Goal: Information Seeking & Learning: Check status

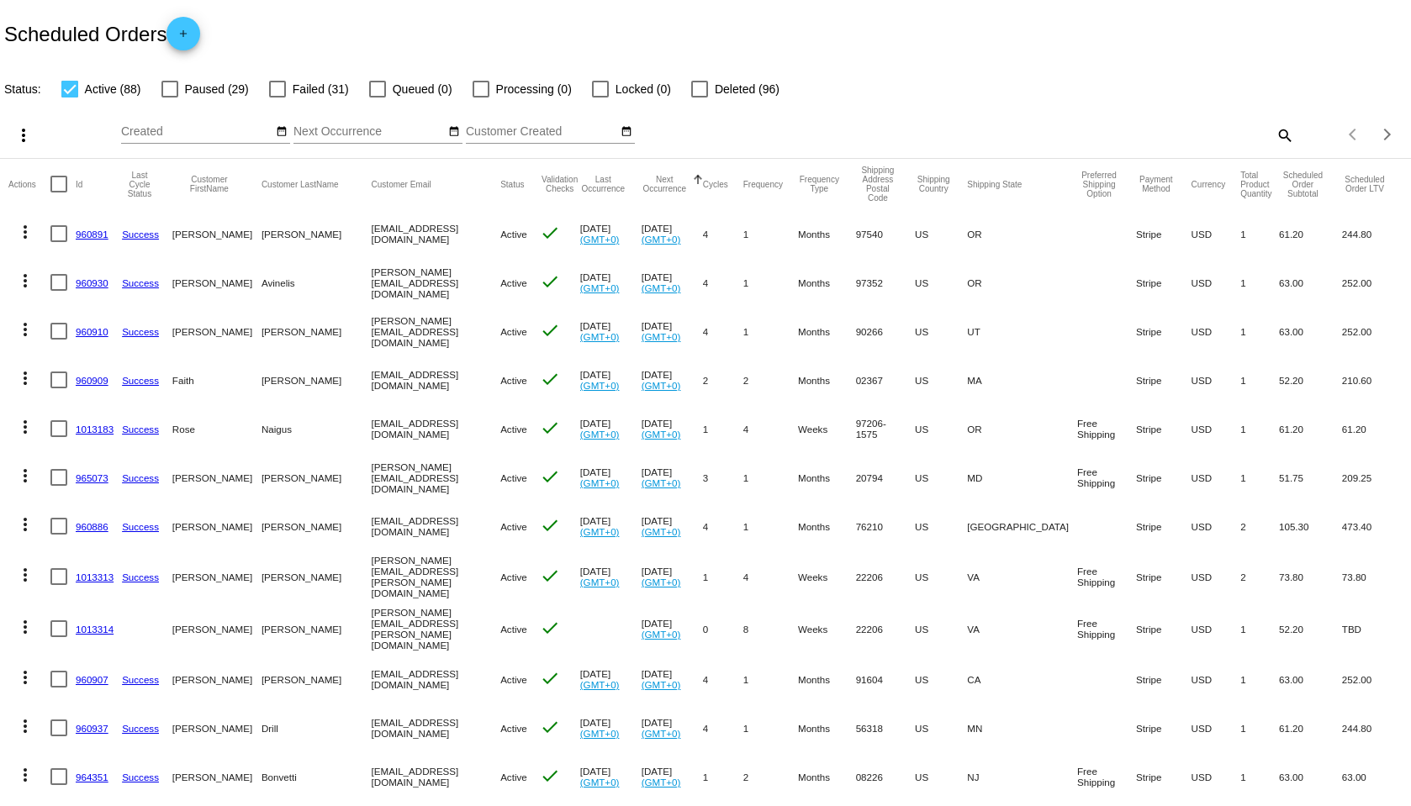
click at [1274, 132] on mat-icon "search" at bounding box center [1284, 135] width 20 height 26
click at [1197, 138] on input "Search" at bounding box center [1117, 131] width 351 height 13
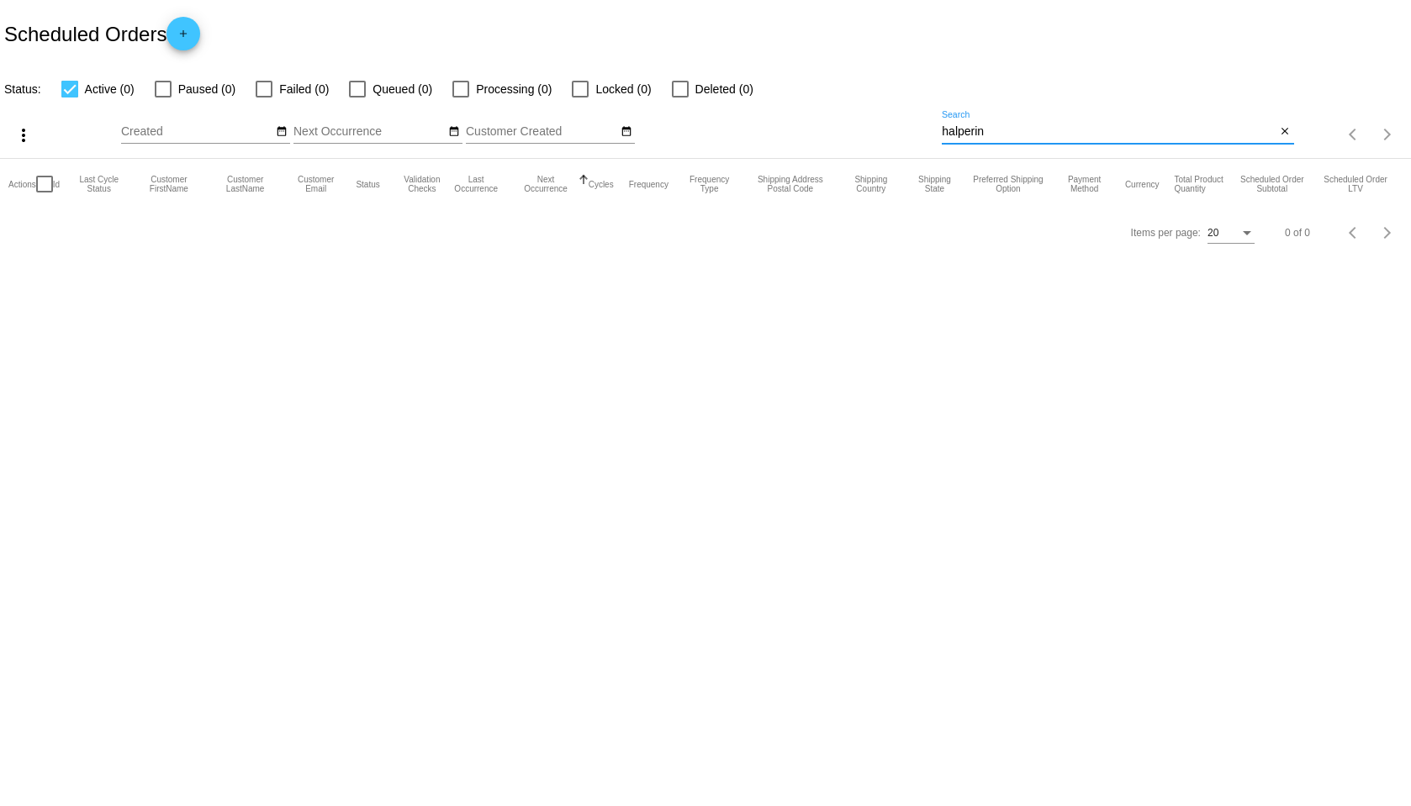
type input "halperin"
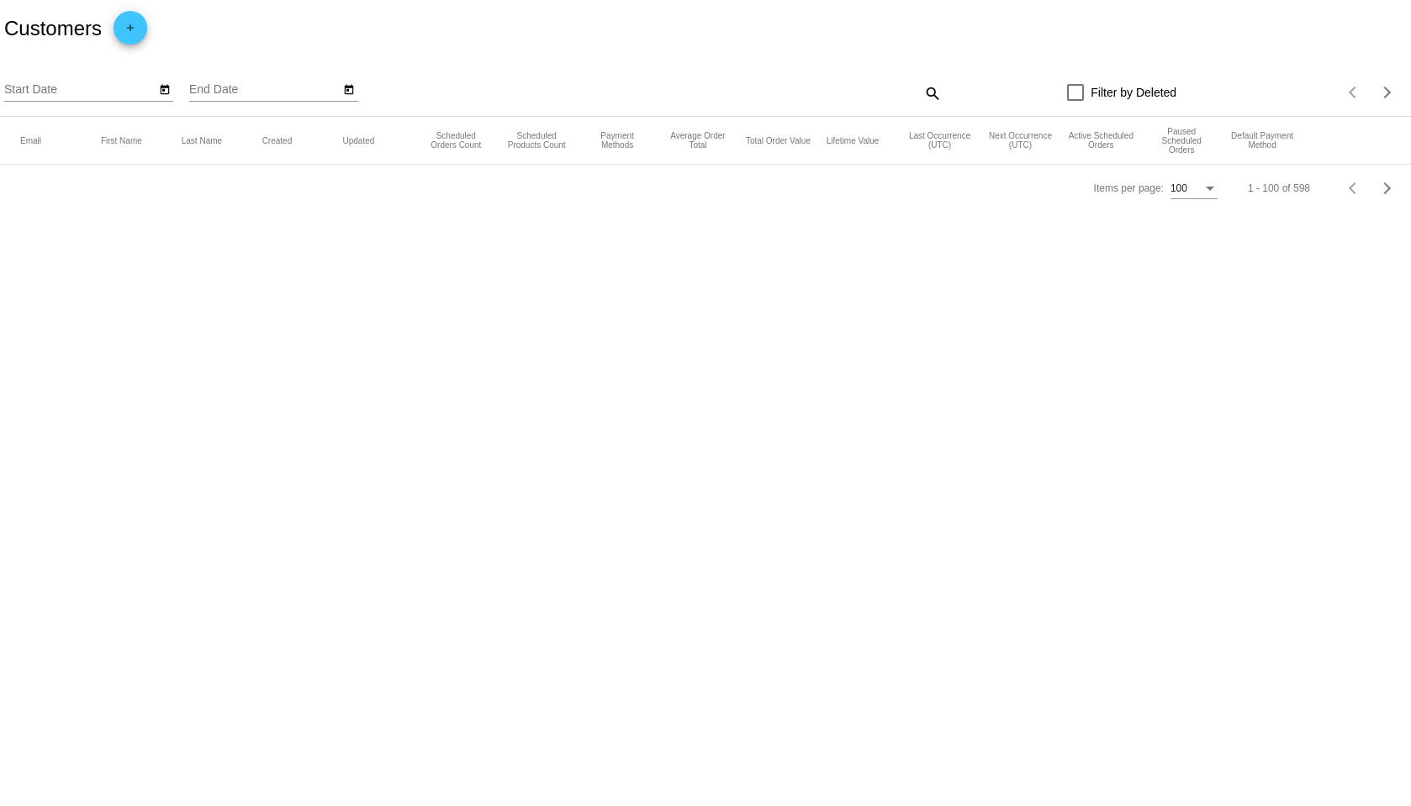
click at [932, 95] on mat-icon "search" at bounding box center [931, 93] width 20 height 26
click at [813, 93] on input "Search" at bounding box center [765, 89] width 351 height 13
type input "halperin"
click at [686, 91] on input "halperin" at bounding box center [757, 89] width 334 height 13
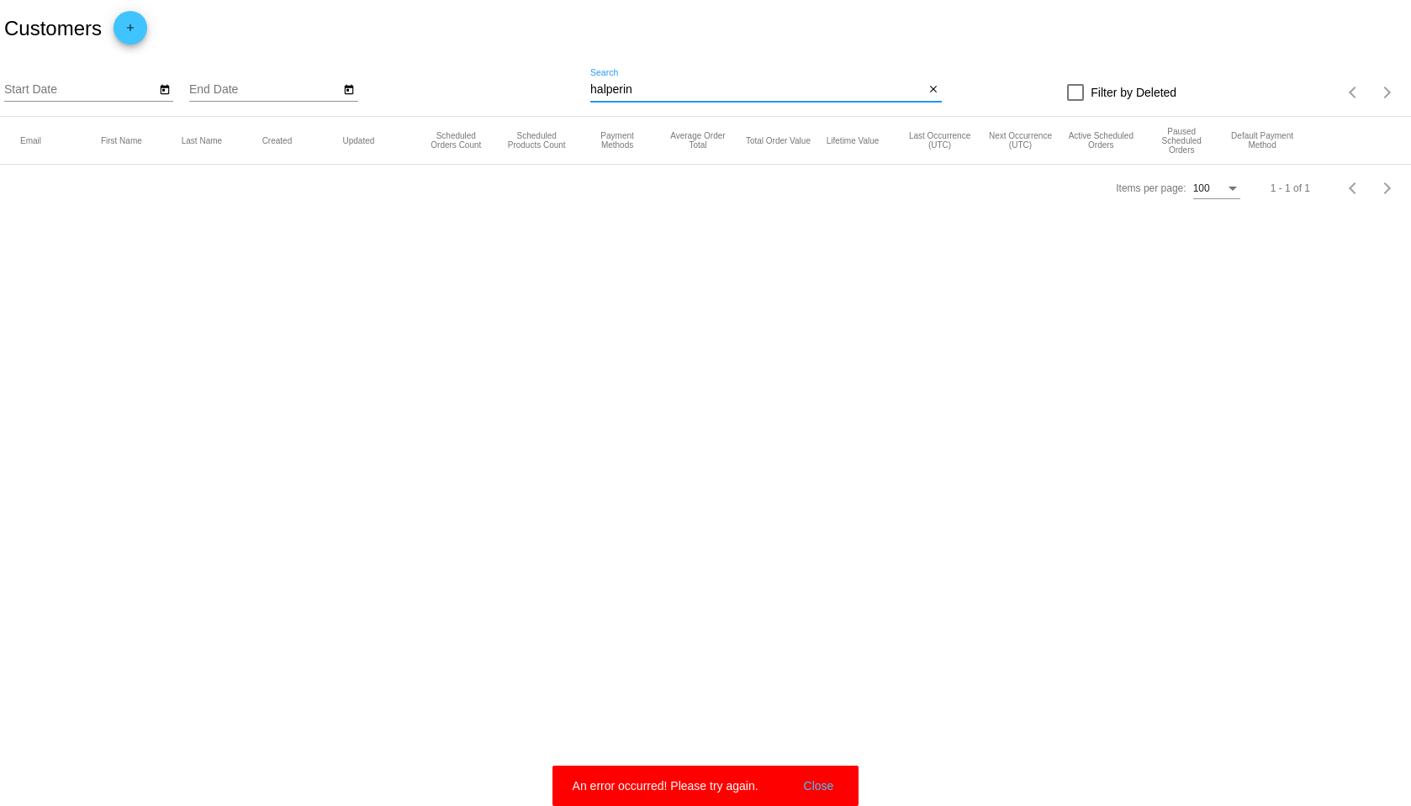
drag, startPoint x: 635, startPoint y: 86, endPoint x: 583, endPoint y: 93, distance: 51.8
click at [583, 93] on div "Start Date End Date halperin Search close Filter by Deleted Items per page: 100…" at bounding box center [705, 87] width 1411 height 60
click at [594, 89] on input "halperin" at bounding box center [757, 89] width 334 height 13
drag, startPoint x: 589, startPoint y: 89, endPoint x: 650, endPoint y: 89, distance: 60.5
click at [634, 87] on div "Start Date End Date halperin Search close Filter by Deleted Items per page: 100…" at bounding box center [705, 87] width 1411 height 60
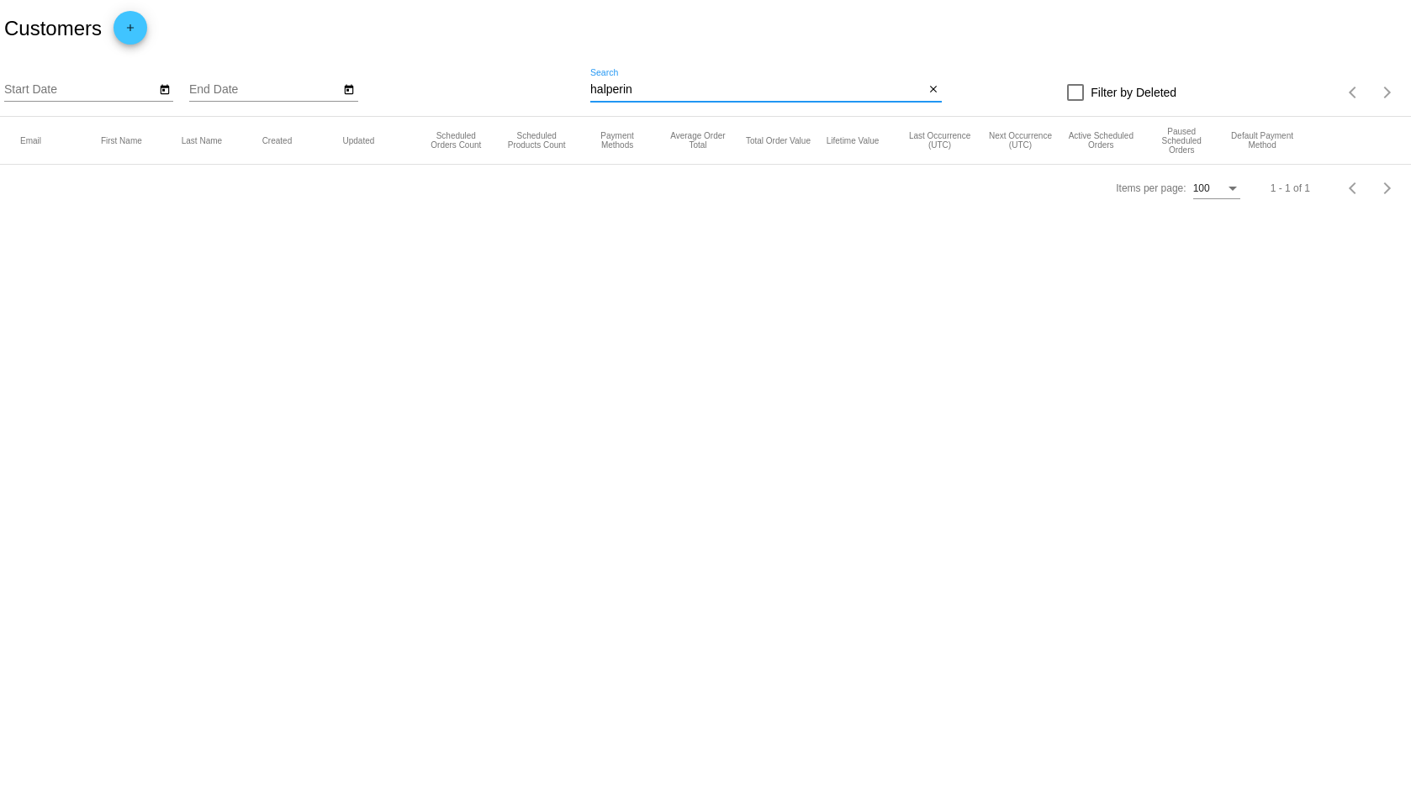
drag, startPoint x: 638, startPoint y: 88, endPoint x: 588, endPoint y: 95, distance: 50.9
click at [588, 95] on div "Start Date End Date halperin Search close Filter by Deleted Items per page: 100…" at bounding box center [705, 87] width 1411 height 60
click at [593, 92] on input "halperin" at bounding box center [757, 89] width 334 height 13
drag, startPoint x: 590, startPoint y: 88, endPoint x: 651, endPoint y: 85, distance: 60.6
click at [651, 85] on input "halperin" at bounding box center [757, 89] width 334 height 13
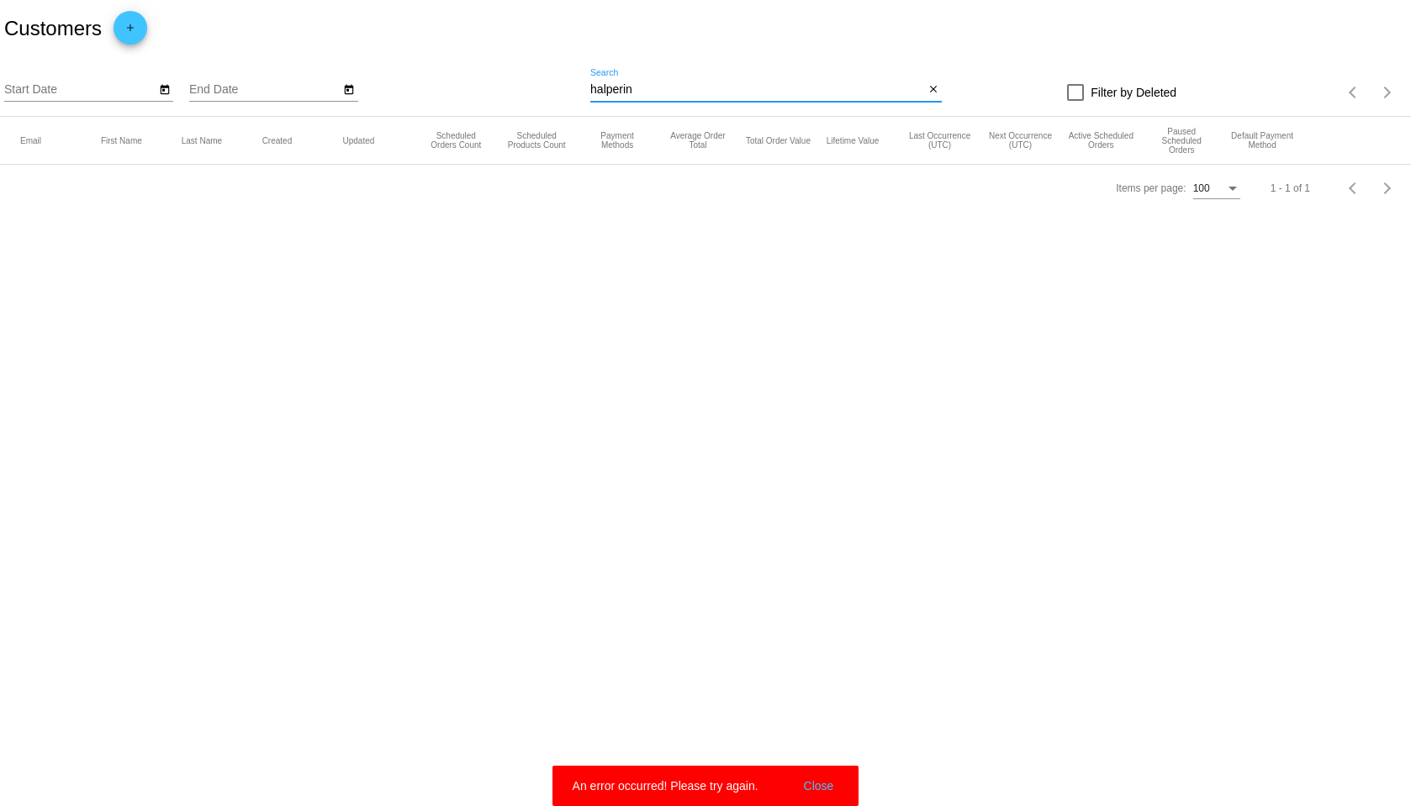
click at [644, 92] on input "halperin" at bounding box center [757, 89] width 334 height 13
drag, startPoint x: 635, startPoint y: 89, endPoint x: 585, endPoint y: 98, distance: 50.3
click at [585, 98] on div "Start Date End Date halperin Search close Filter by Deleted Items per page: 100…" at bounding box center [705, 87] width 1411 height 60
click at [601, 89] on input "halperin" at bounding box center [757, 89] width 334 height 13
drag, startPoint x: 588, startPoint y: 90, endPoint x: 616, endPoint y: 91, distance: 27.8
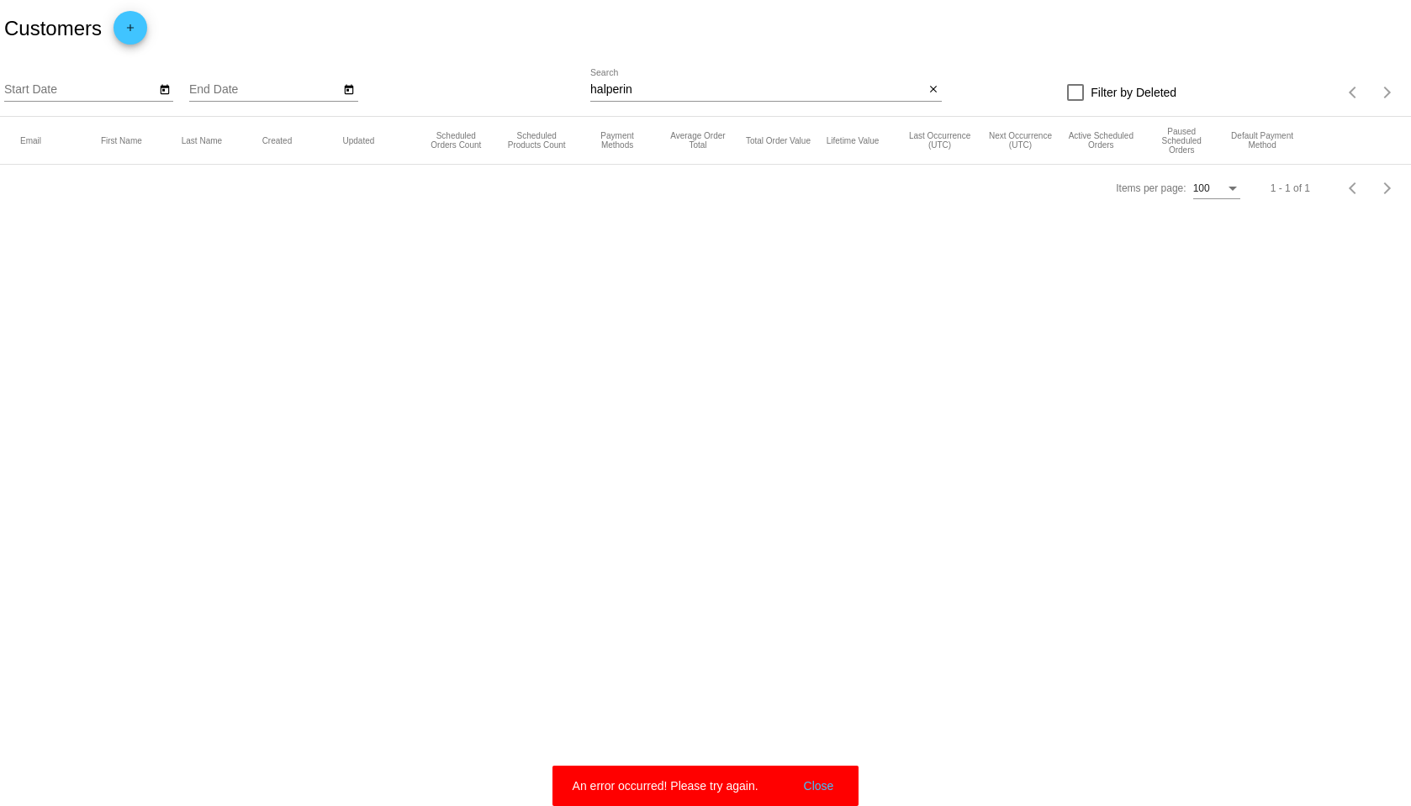
click at [616, 91] on div "Start Date End Date halperin Search close Filter by Deleted Items per page: 100…" at bounding box center [705, 87] width 1411 height 60
drag, startPoint x: 631, startPoint y: 90, endPoint x: 587, endPoint y: 95, distance: 44.8
click at [587, 95] on div "Start Date End Date halperin Search close Filter by Deleted Items per page: 100…" at bounding box center [705, 87] width 1411 height 60
click at [590, 92] on input "halperin" at bounding box center [757, 89] width 334 height 13
